Goal: Information Seeking & Learning: Learn about a topic

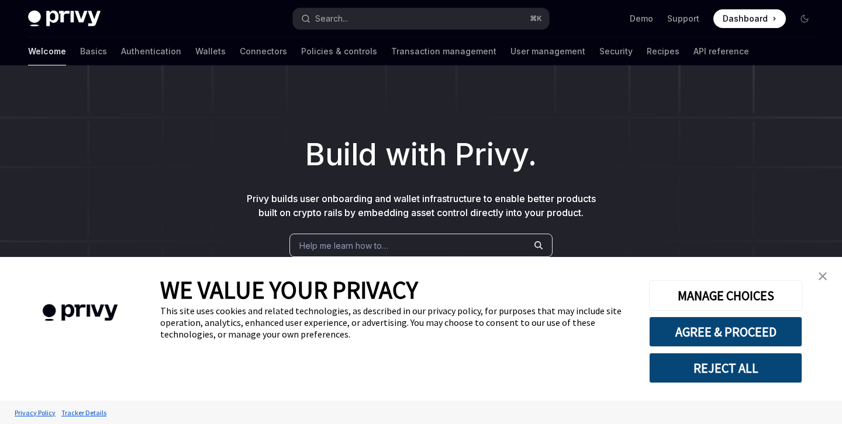
click at [656, 14] on ul "Demo Support Dashboard Dashboard" at bounding box center [708, 18] width 156 height 19
click at [652, 17] on link "Demo" at bounding box center [641, 19] width 23 height 12
click at [825, 277] on img "close banner" at bounding box center [823, 276] width 8 height 8
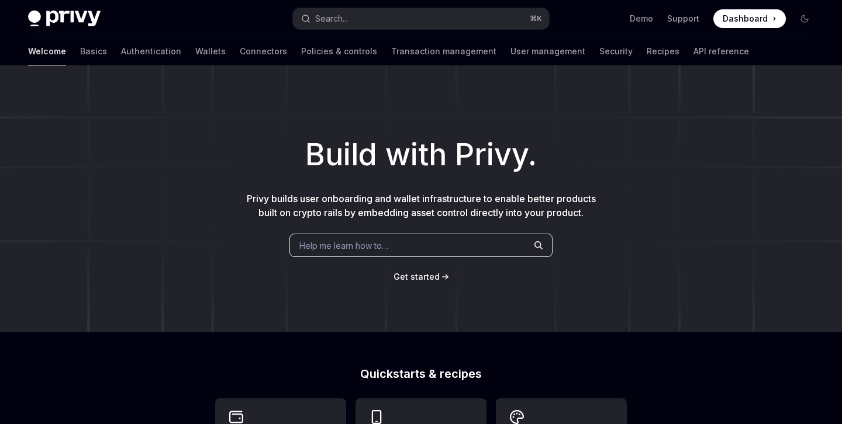
click at [80, 17] on img at bounding box center [64, 19] width 72 height 16
click at [32, 23] on img at bounding box center [64, 19] width 72 height 16
click at [80, 54] on link "Basics" at bounding box center [93, 51] width 27 height 28
type textarea "*"
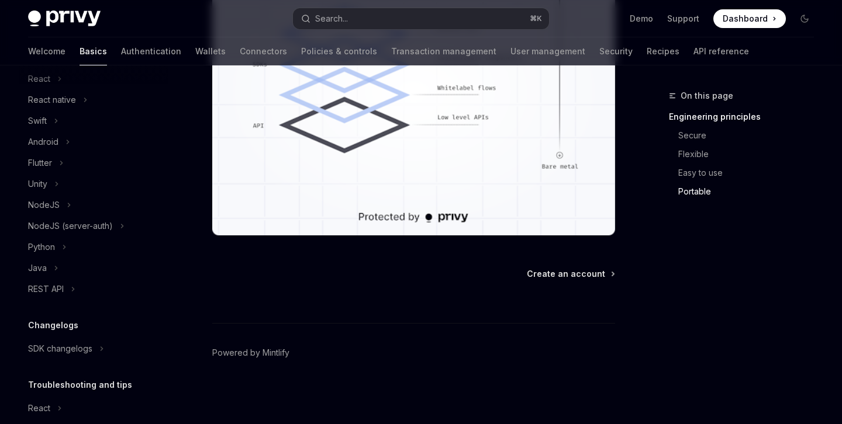
scroll to position [154, 0]
